Goal: Task Accomplishment & Management: Manage account settings

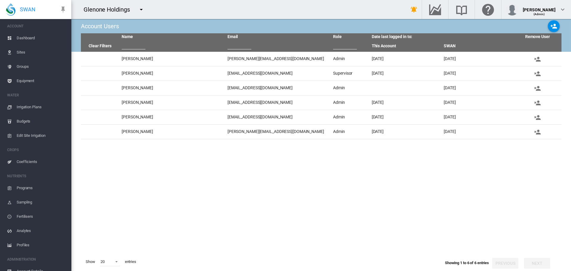
scroll to position [22, 0]
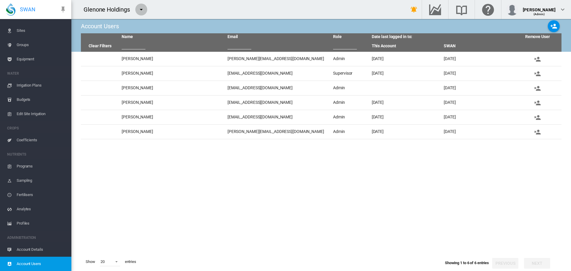
click at [141, 10] on md-icon "icon-menu-down" at bounding box center [141, 9] width 7 height 7
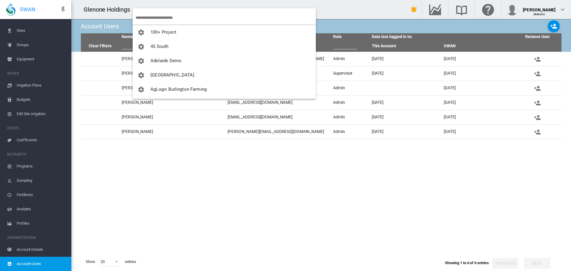
click at [155, 18] on input "search" at bounding box center [226, 18] width 180 height 14
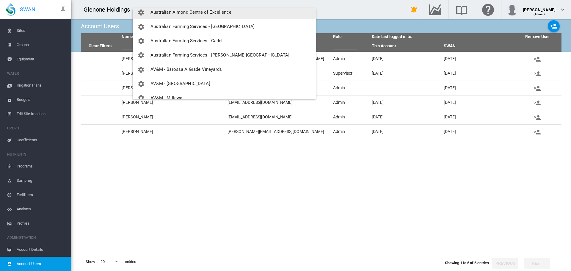
scroll to position [149, 0]
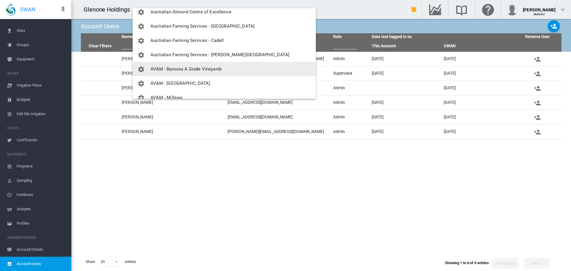
click at [183, 68] on span "AV&M - Barossa A Grade Vineyards" at bounding box center [185, 68] width 71 height 5
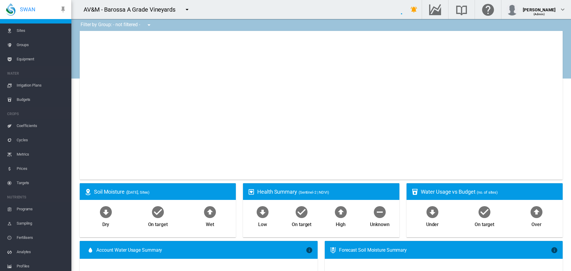
type input "**********"
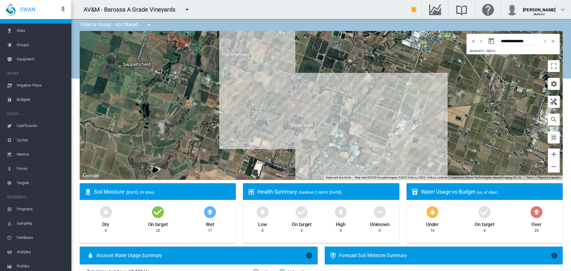
click at [186, 9] on md-icon "icon-menu-down" at bounding box center [186, 9] width 7 height 7
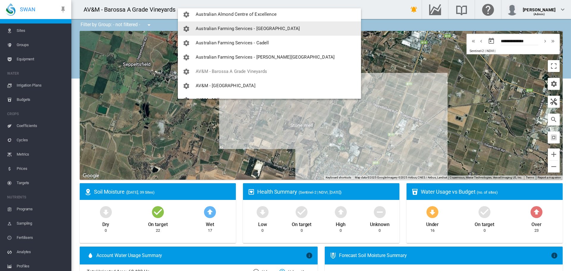
scroll to position [178, 0]
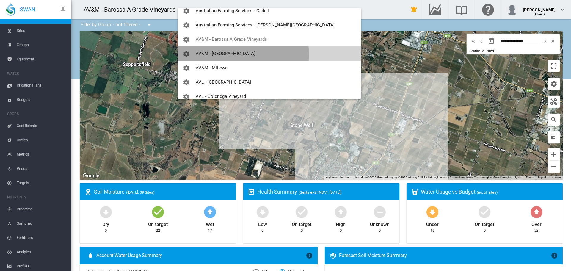
click at [217, 55] on span "AV&M - [GEOGRAPHIC_DATA]" at bounding box center [226, 53] width 60 height 5
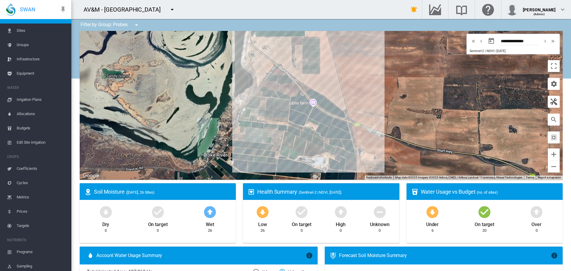
drag, startPoint x: 289, startPoint y: 93, endPoint x: 232, endPoint y: 94, distance: 56.2
click at [232, 94] on div at bounding box center [321, 105] width 483 height 149
click at [171, 10] on md-icon "icon-menu-down" at bounding box center [171, 9] width 7 height 7
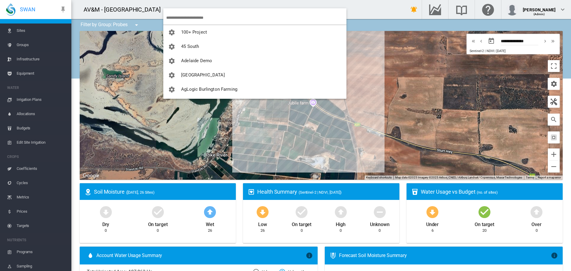
click at [175, 15] on input "search" at bounding box center [256, 18] width 180 height 14
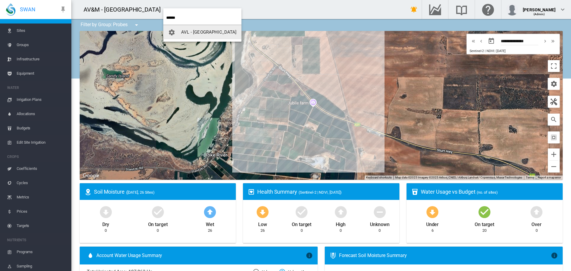
type input "******"
click at [196, 32] on span "AVL - [GEOGRAPHIC_DATA]" at bounding box center [208, 31] width 55 height 5
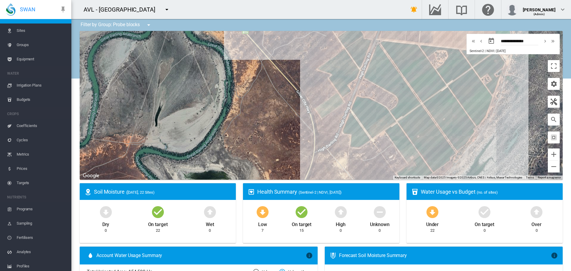
click at [30, 57] on span "Equipment" at bounding box center [42, 59] width 50 height 14
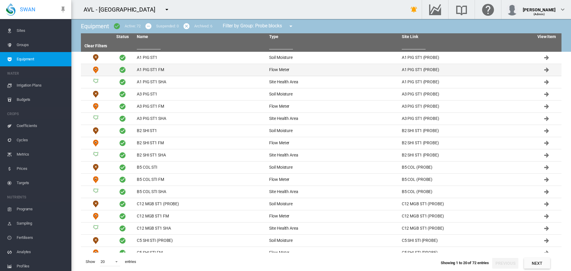
click at [155, 66] on td "A1 PIG ST1 FM" at bounding box center [200, 70] width 132 height 12
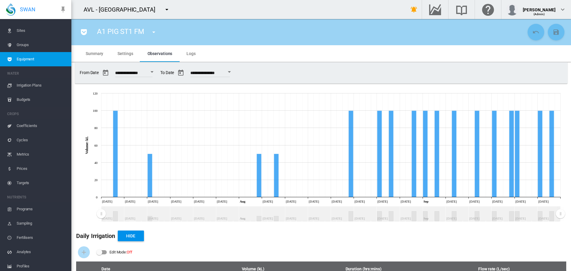
click at [124, 55] on span "Settings" at bounding box center [124, 53] width 15 height 5
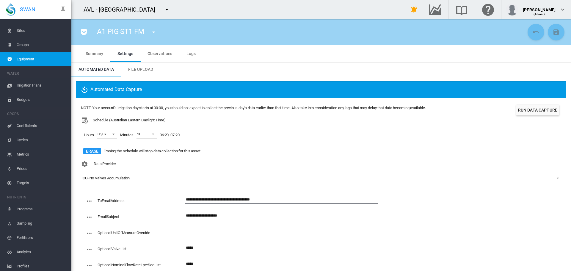
drag, startPoint x: 253, startPoint y: 202, endPoint x: 162, endPoint y: 203, distance: 91.8
click at [162, 203] on div "**********" at bounding box center [232, 203] width 292 height 16
click at [270, 179] on span "ICC-Pro Valves Accumulation" at bounding box center [315, 177] width 469 height 5
click at [328, 33] on md-backdrop at bounding box center [285, 135] width 571 height 271
click at [163, 11] on md-icon "icon-menu-down" at bounding box center [166, 9] width 7 height 7
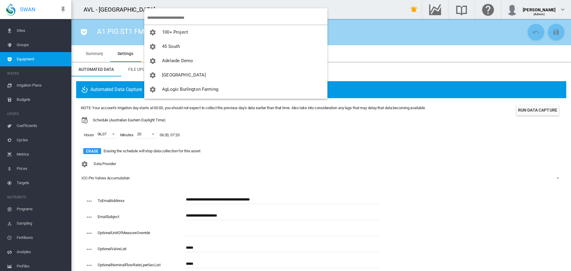
click at [162, 18] on input "search" at bounding box center [237, 18] width 180 height 14
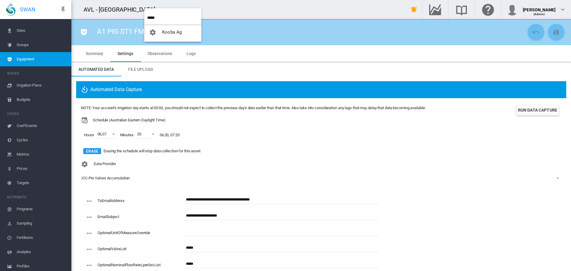
type input "*****"
click at [172, 30] on span "Kooba Ag" at bounding box center [172, 31] width 20 height 5
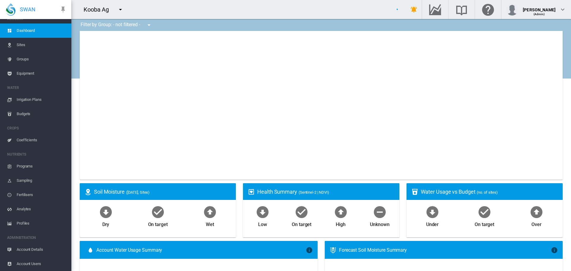
scroll to position [7, 0]
type input "**********"
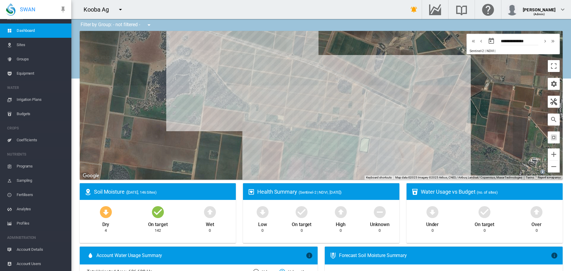
drag, startPoint x: 273, startPoint y: 138, endPoint x: 242, endPoint y: 131, distance: 32.2
click at [242, 131] on div at bounding box center [321, 105] width 483 height 149
click at [122, 9] on md-icon "icon-menu-down" at bounding box center [120, 9] width 7 height 7
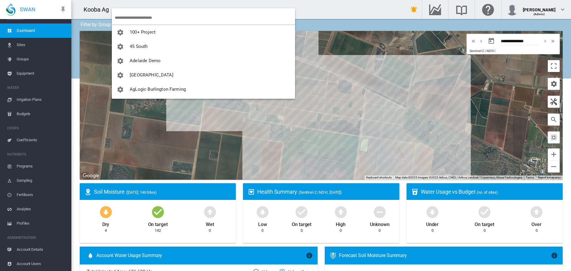
click at [127, 14] on input "search" at bounding box center [205, 18] width 180 height 14
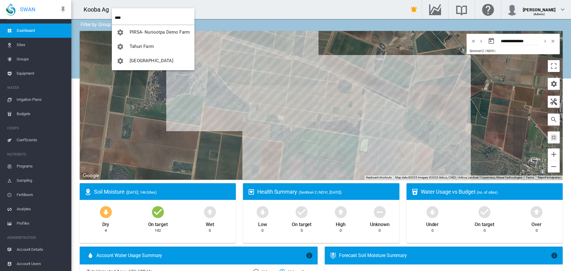
type input "***"
click at [144, 62] on span "[GEOGRAPHIC_DATA]" at bounding box center [152, 60] width 44 height 5
